Goal: Navigation & Orientation: Find specific page/section

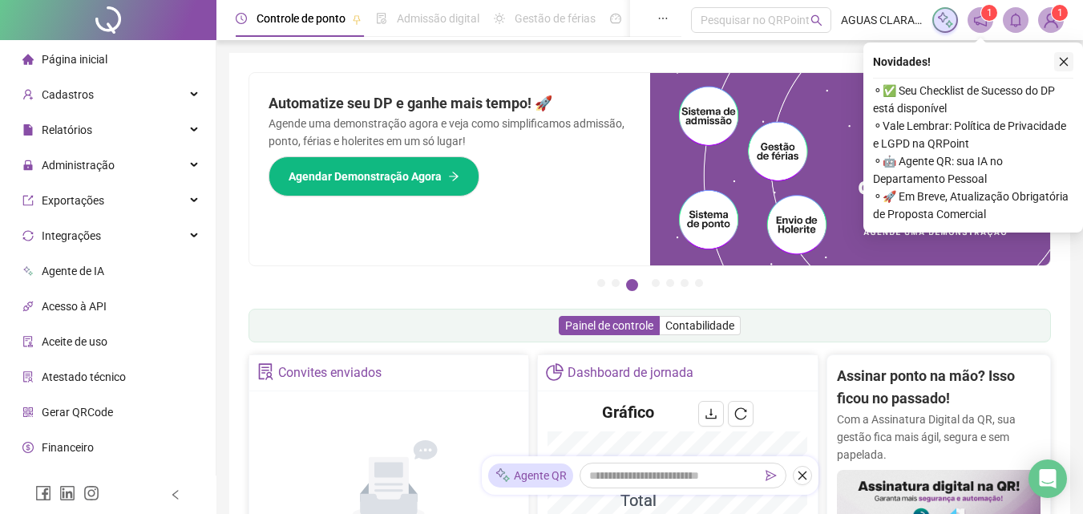
click at [1066, 58] on icon "close" at bounding box center [1063, 61] width 11 height 11
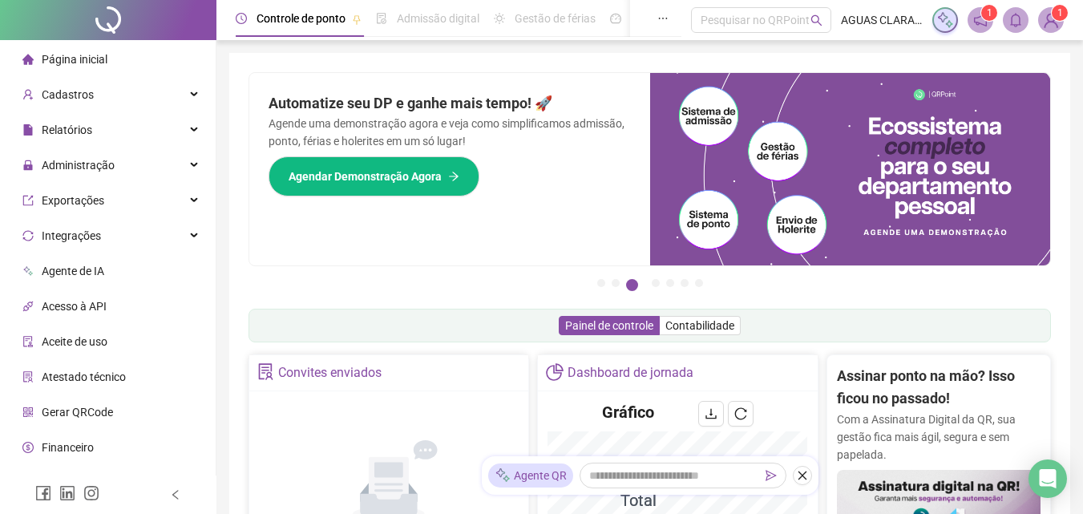
click at [73, 54] on span "Página inicial" at bounding box center [75, 59] width 66 height 13
click at [800, 482] on button "button" at bounding box center [802, 475] width 19 height 19
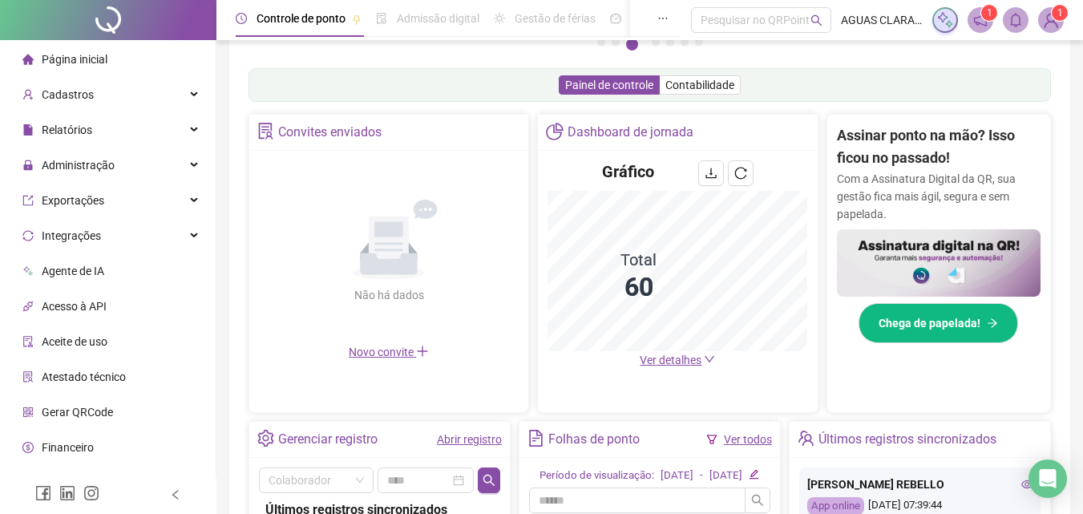
click at [676, 357] on span "Ver detalhes" at bounding box center [671, 359] width 62 height 13
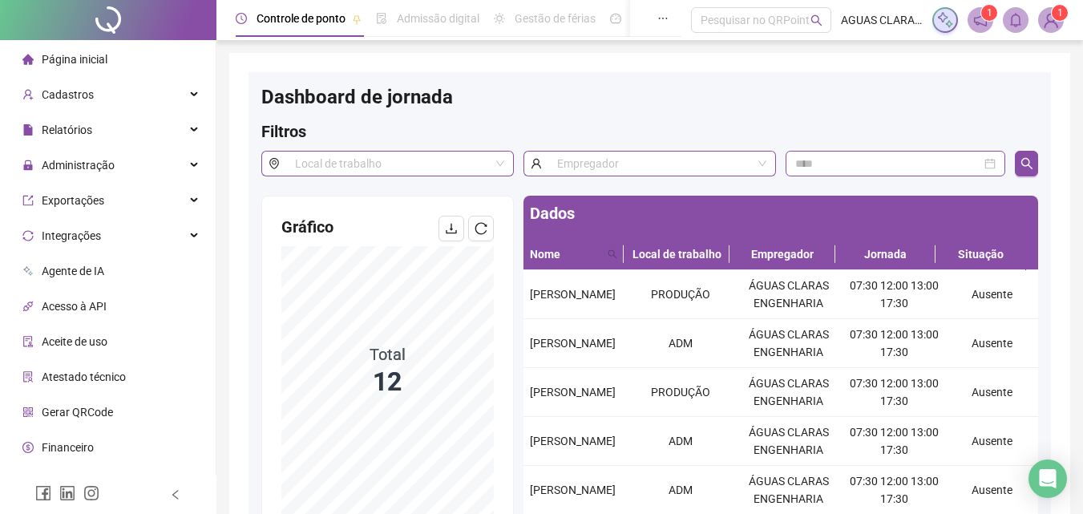
click at [68, 63] on span "Página inicial" at bounding box center [75, 59] width 66 height 13
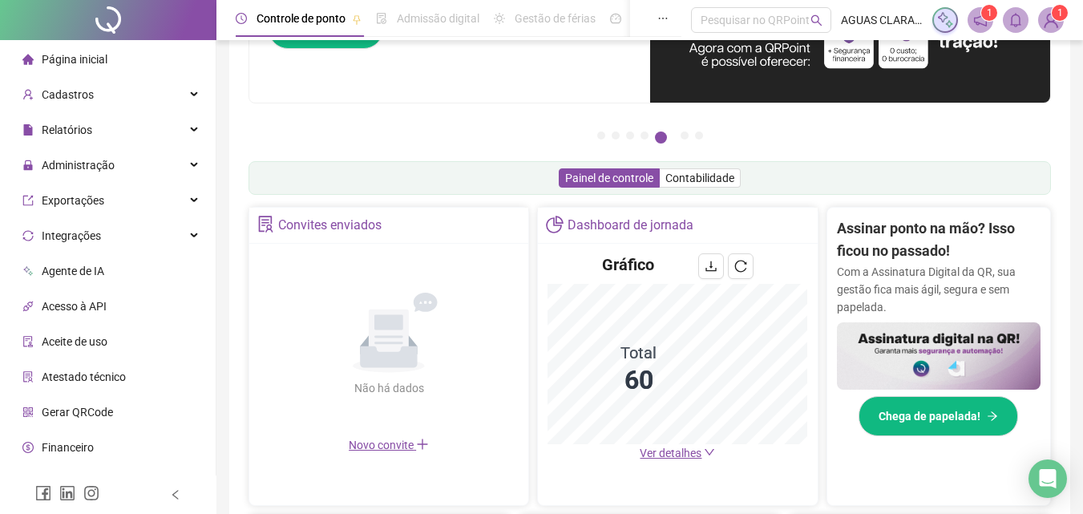
scroll to position [160, 0]
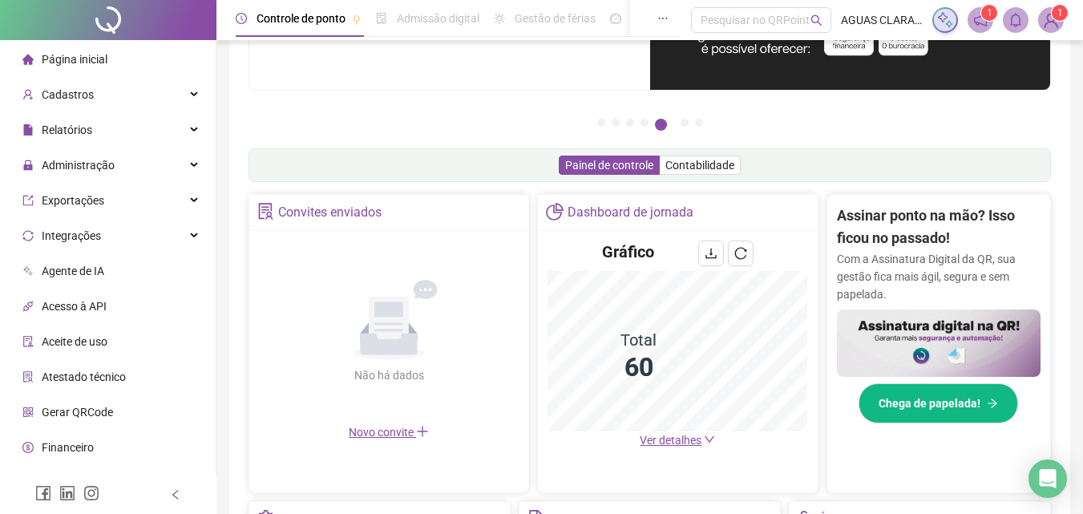
click at [684, 445] on span "Ver detalhes" at bounding box center [671, 440] width 62 height 13
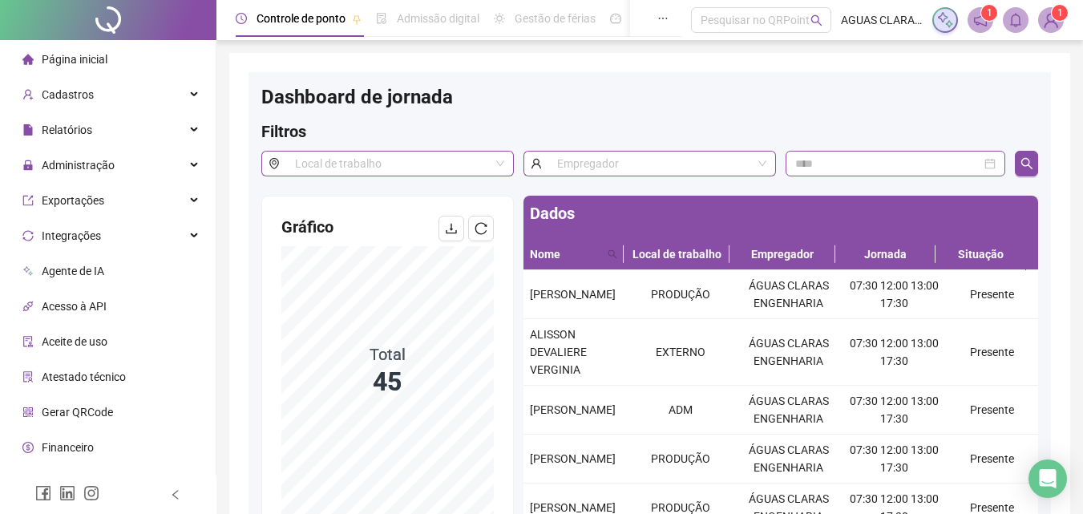
click at [107, 59] on li "Página inicial" at bounding box center [107, 59] width 209 height 32
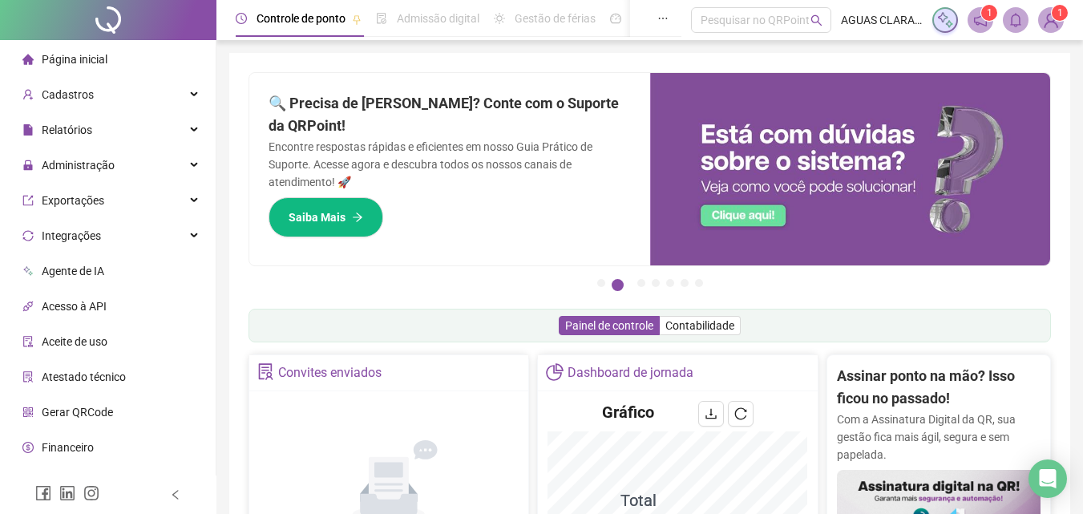
click at [71, 58] on span "Página inicial" at bounding box center [75, 59] width 66 height 13
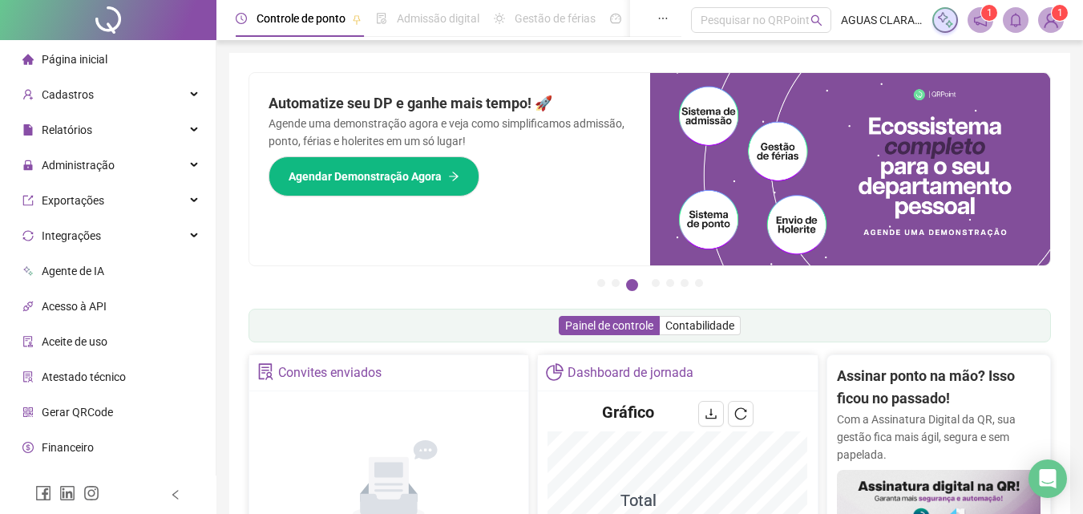
click at [99, 59] on span "Página inicial" at bounding box center [75, 59] width 66 height 13
click at [93, 62] on span "Página inicial" at bounding box center [75, 59] width 66 height 13
